Goal: Check status: Check status

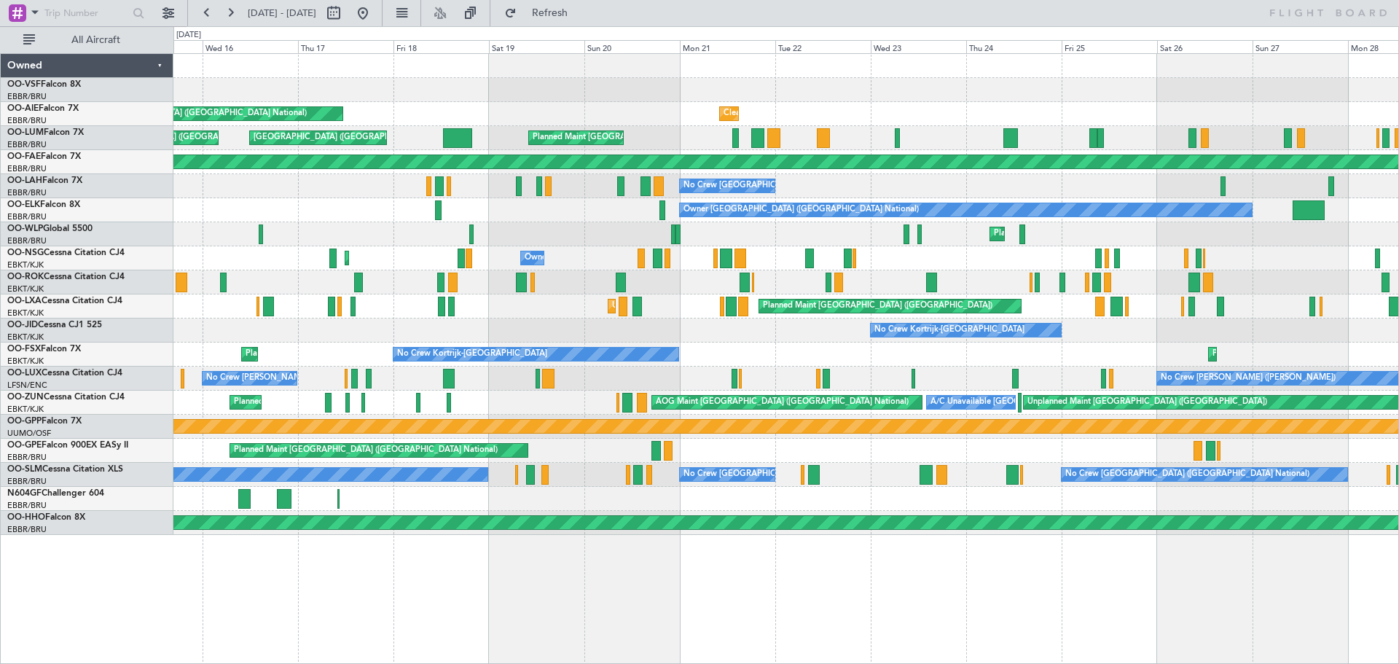
click at [862, 92] on div at bounding box center [785, 90] width 1225 height 24
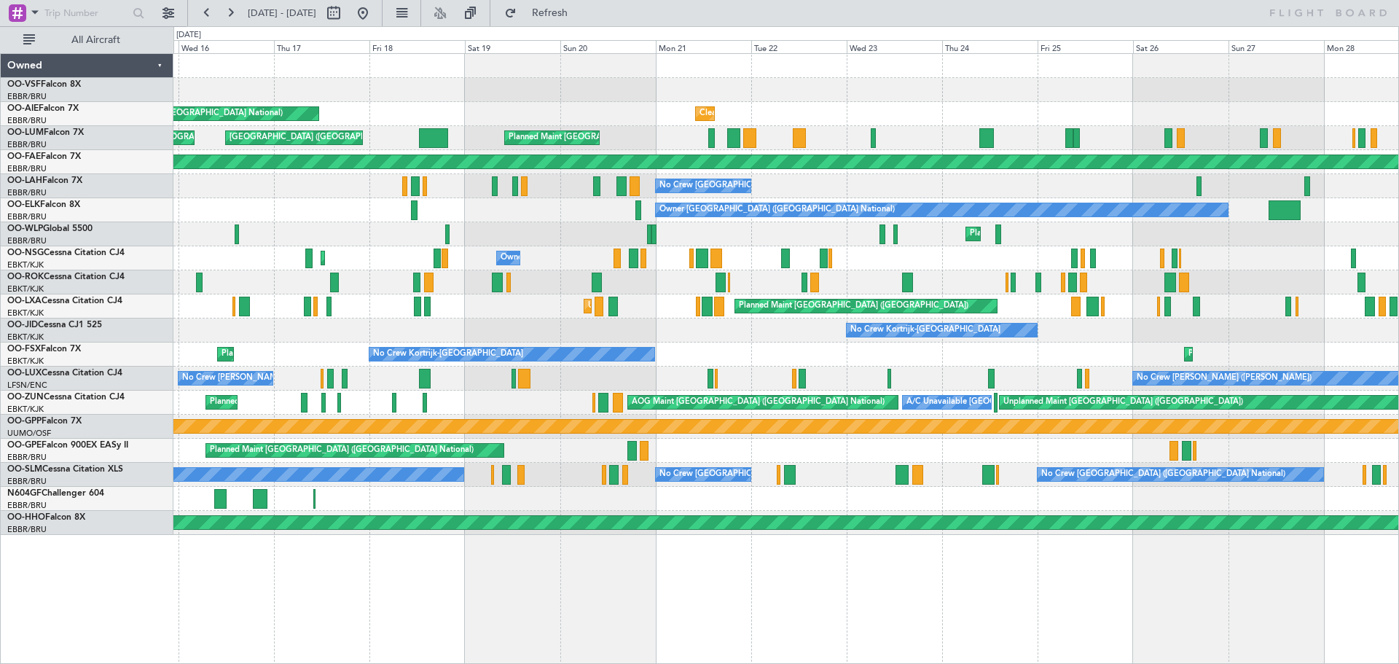
click at [464, 101] on div at bounding box center [785, 90] width 1225 height 24
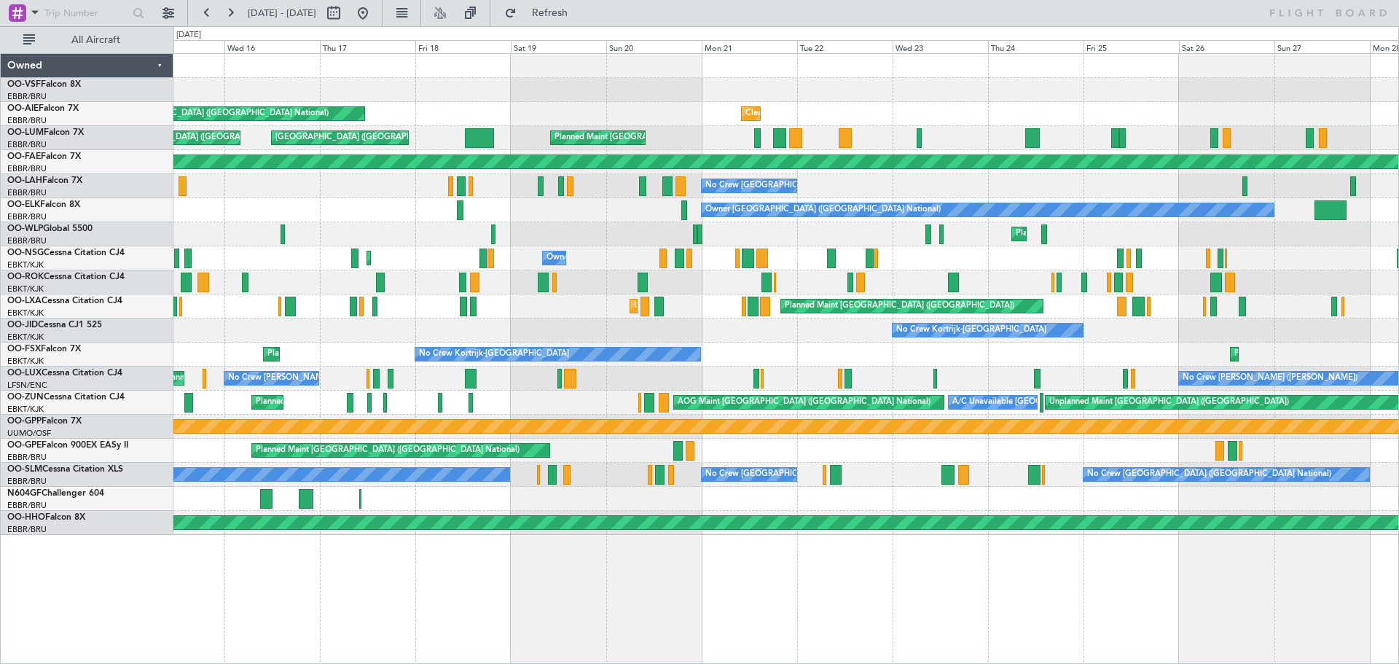
click at [509, 95] on div at bounding box center [785, 90] width 1225 height 24
click at [1072, 77] on div at bounding box center [785, 66] width 1225 height 24
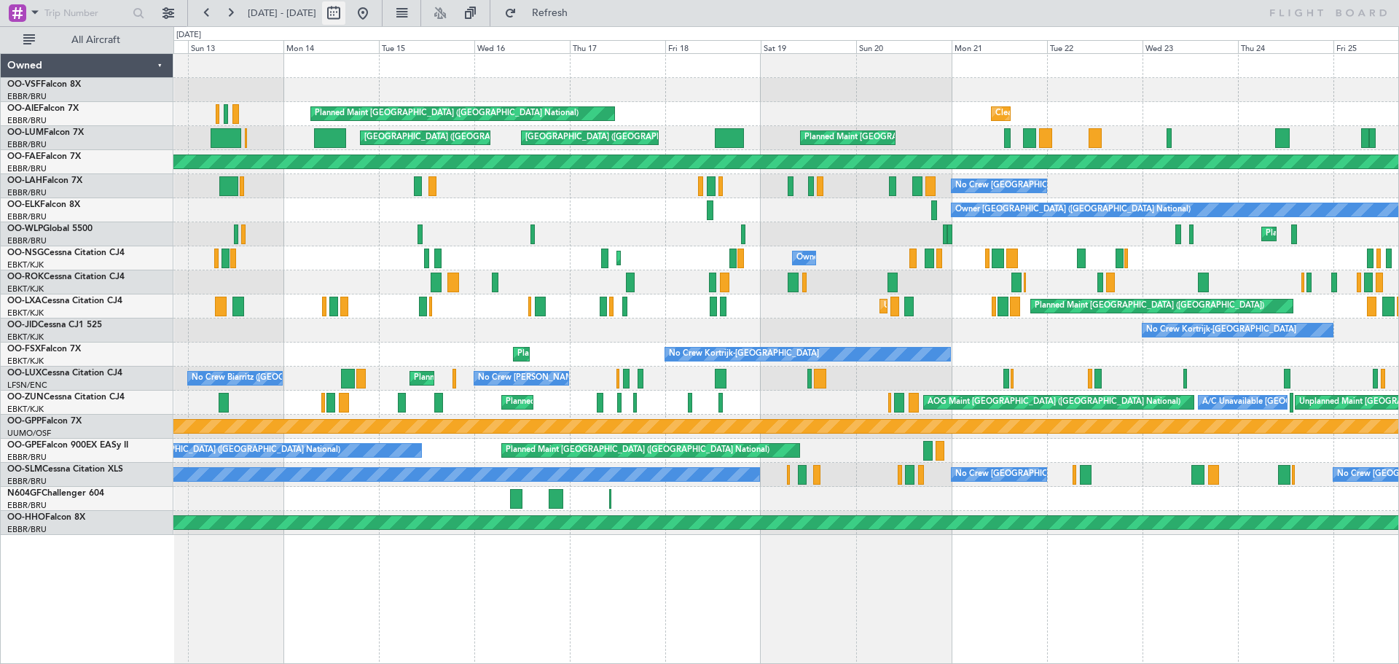
click at [345, 14] on button at bounding box center [333, 12] width 23 height 23
select select "7"
select select "2025"
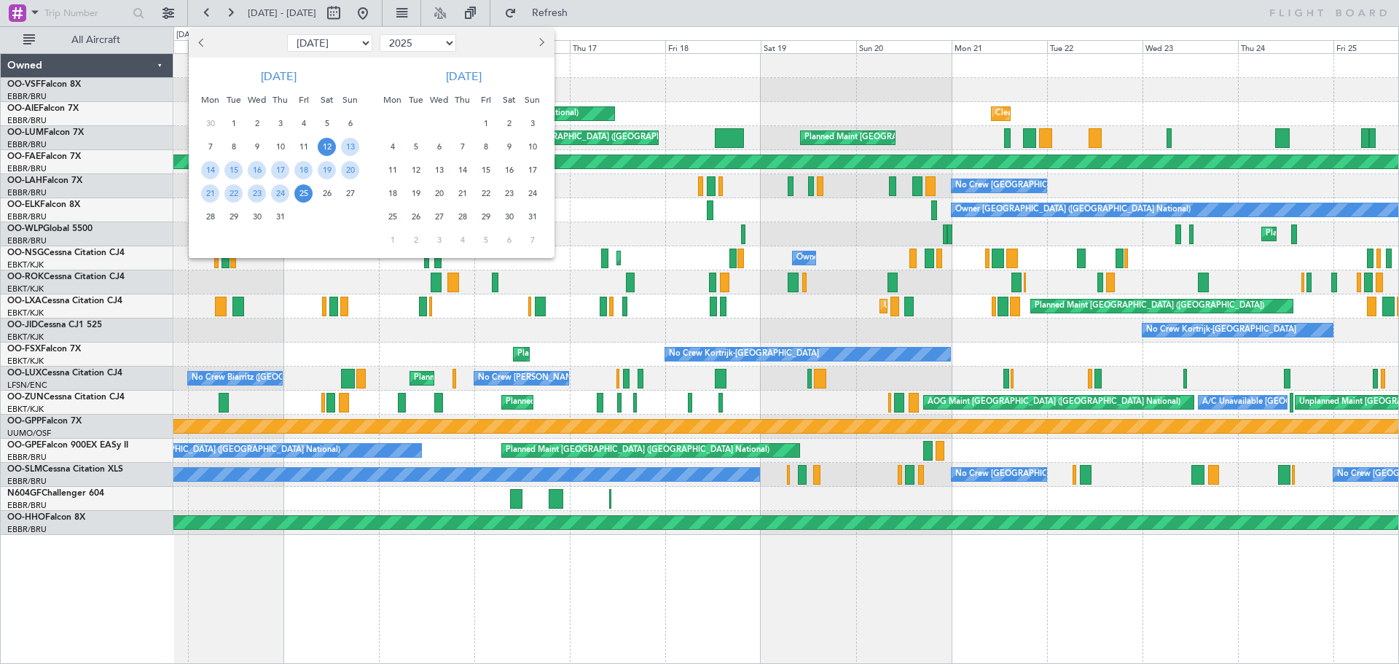
click at [203, 44] on span "Previous month" at bounding box center [202, 42] width 9 height 9
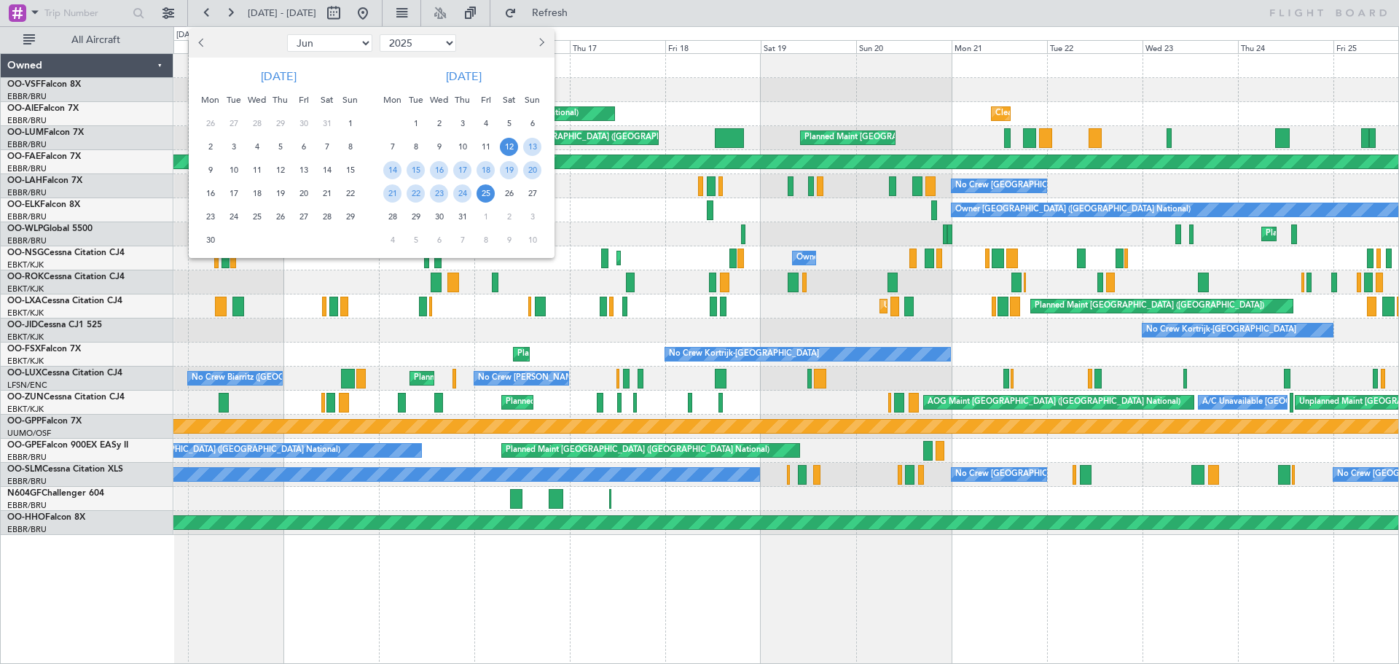
click at [203, 44] on span "Previous month" at bounding box center [202, 42] width 9 height 9
select select "5"
click at [324, 123] on span "3" at bounding box center [327, 123] width 18 height 18
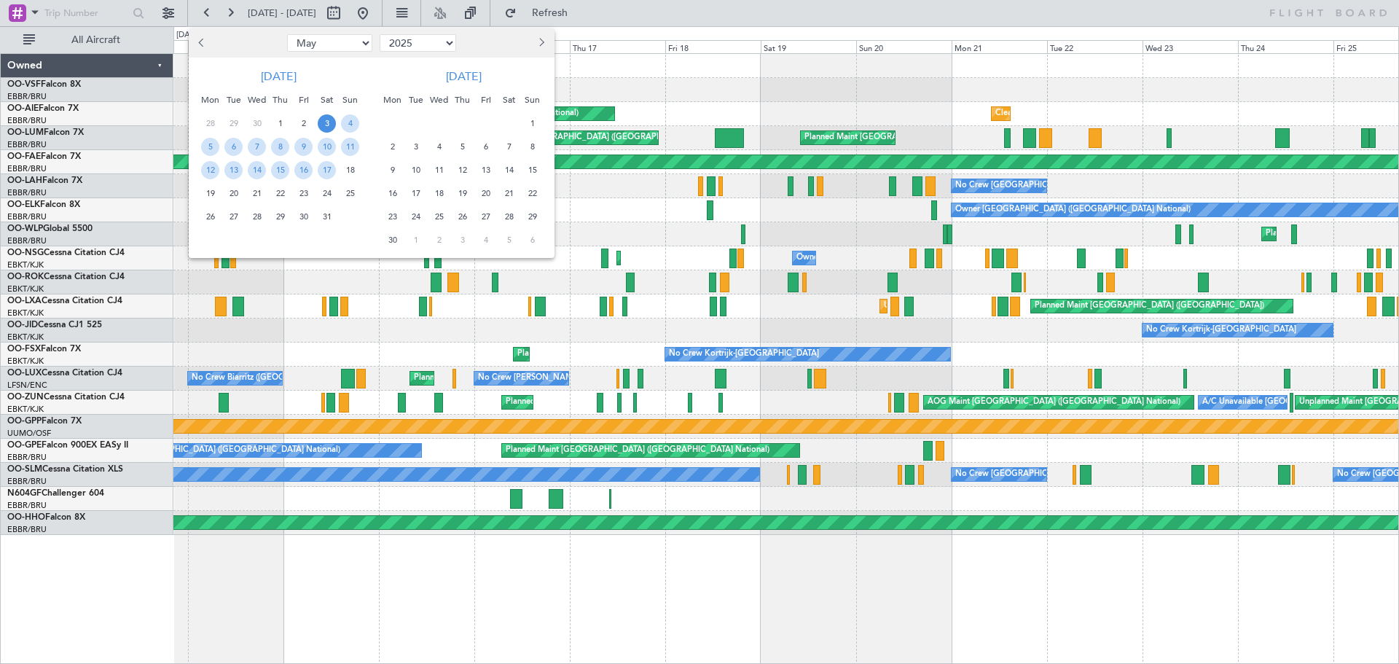
click at [325, 123] on span "3" at bounding box center [327, 123] width 18 height 18
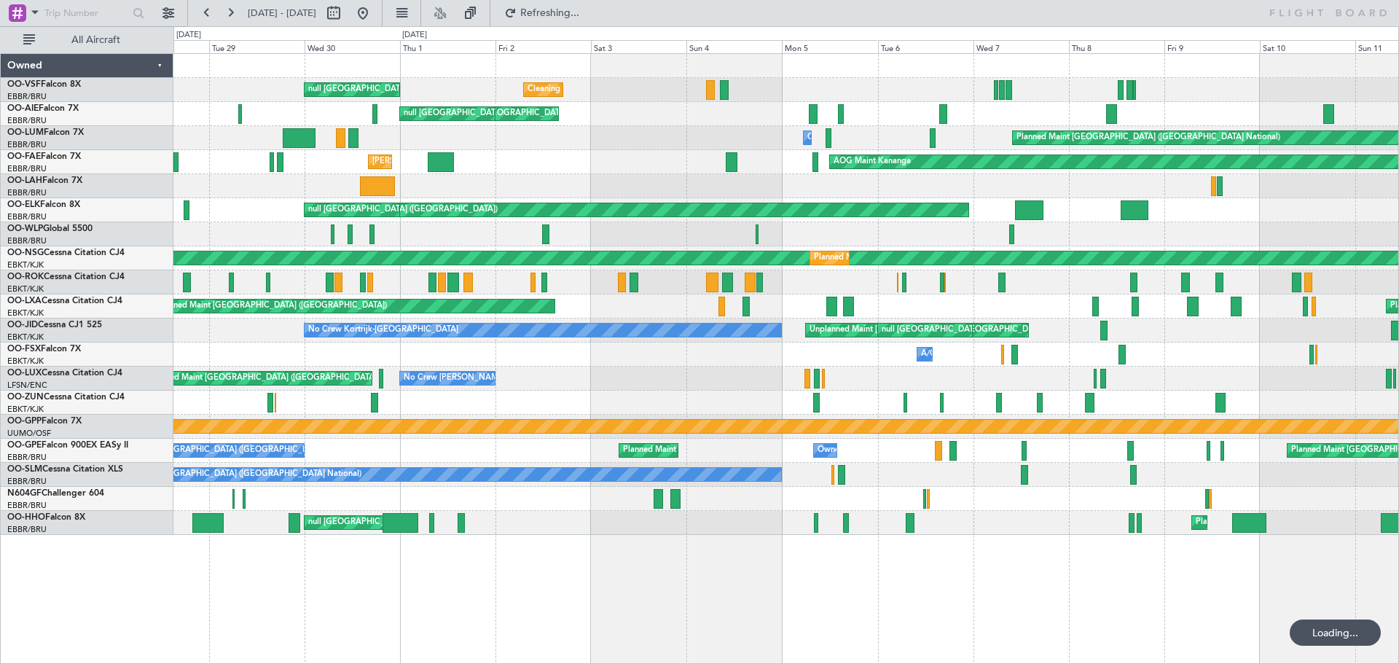
click at [654, 146] on div "Owner Melsbroek Air Base Planned Maint [GEOGRAPHIC_DATA] ([GEOGRAPHIC_DATA])" at bounding box center [785, 138] width 1225 height 24
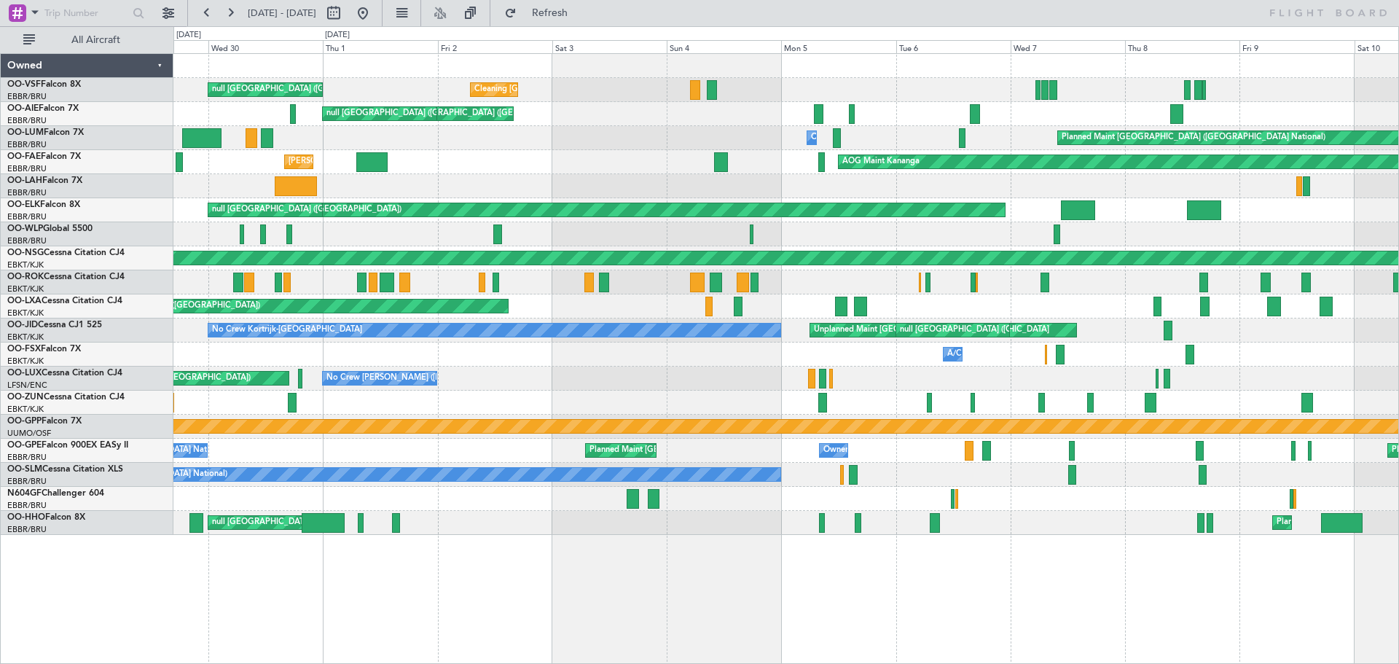
click at [639, 149] on div "Planned Maint [GEOGRAPHIC_DATA] ([GEOGRAPHIC_DATA] National) Owner [GEOGRAPHIC_…" at bounding box center [785, 138] width 1225 height 24
click at [648, 155] on div "Cleaning [GEOGRAPHIC_DATA] ([GEOGRAPHIC_DATA] National) null [GEOGRAPHIC_DATA] …" at bounding box center [785, 294] width 1225 height 481
